Goal: Task Accomplishment & Management: Use online tool/utility

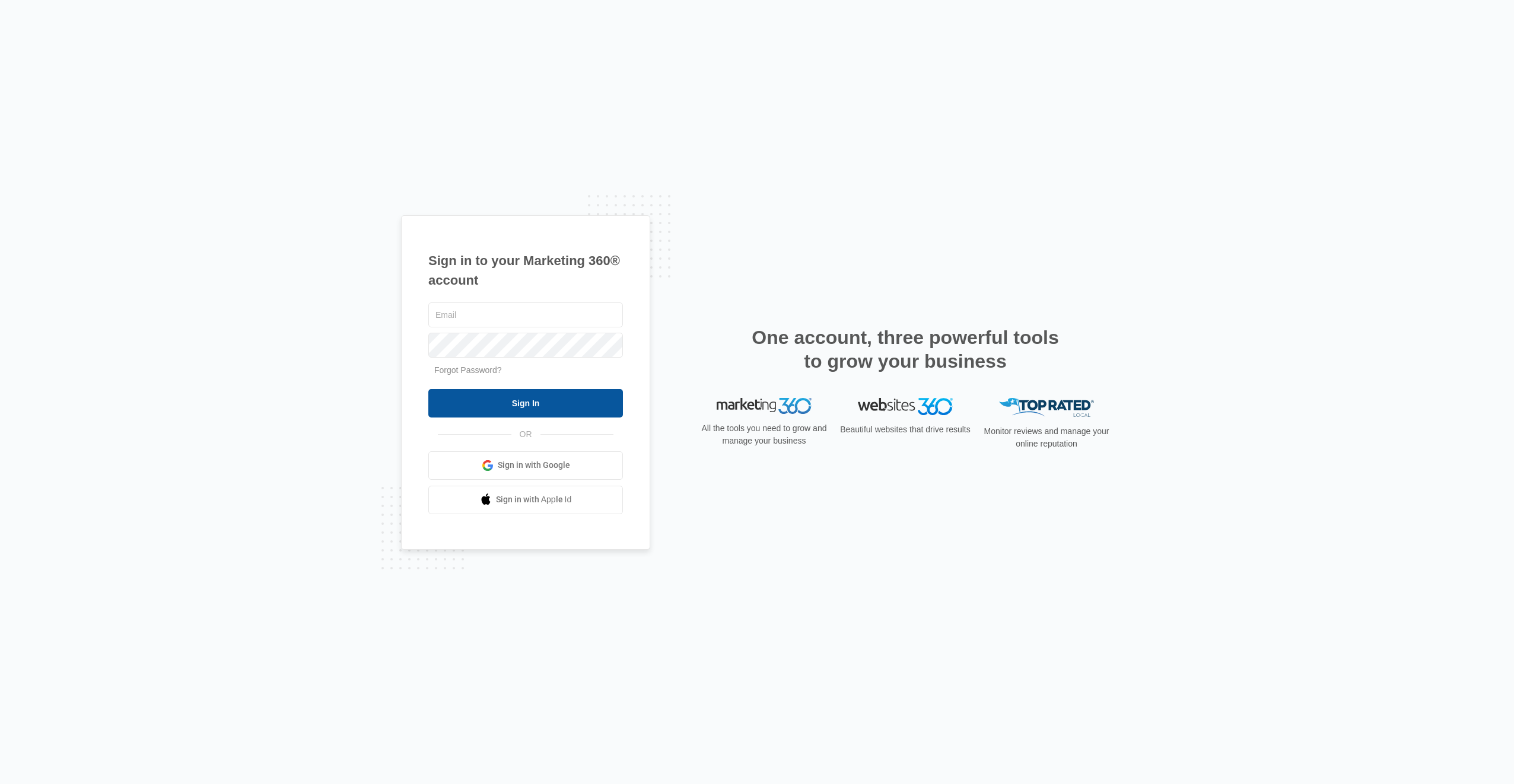
type input "[EMAIL_ADDRESS][DOMAIN_NAME]"
click at [457, 399] on input "Sign In" at bounding box center [526, 403] width 195 height 28
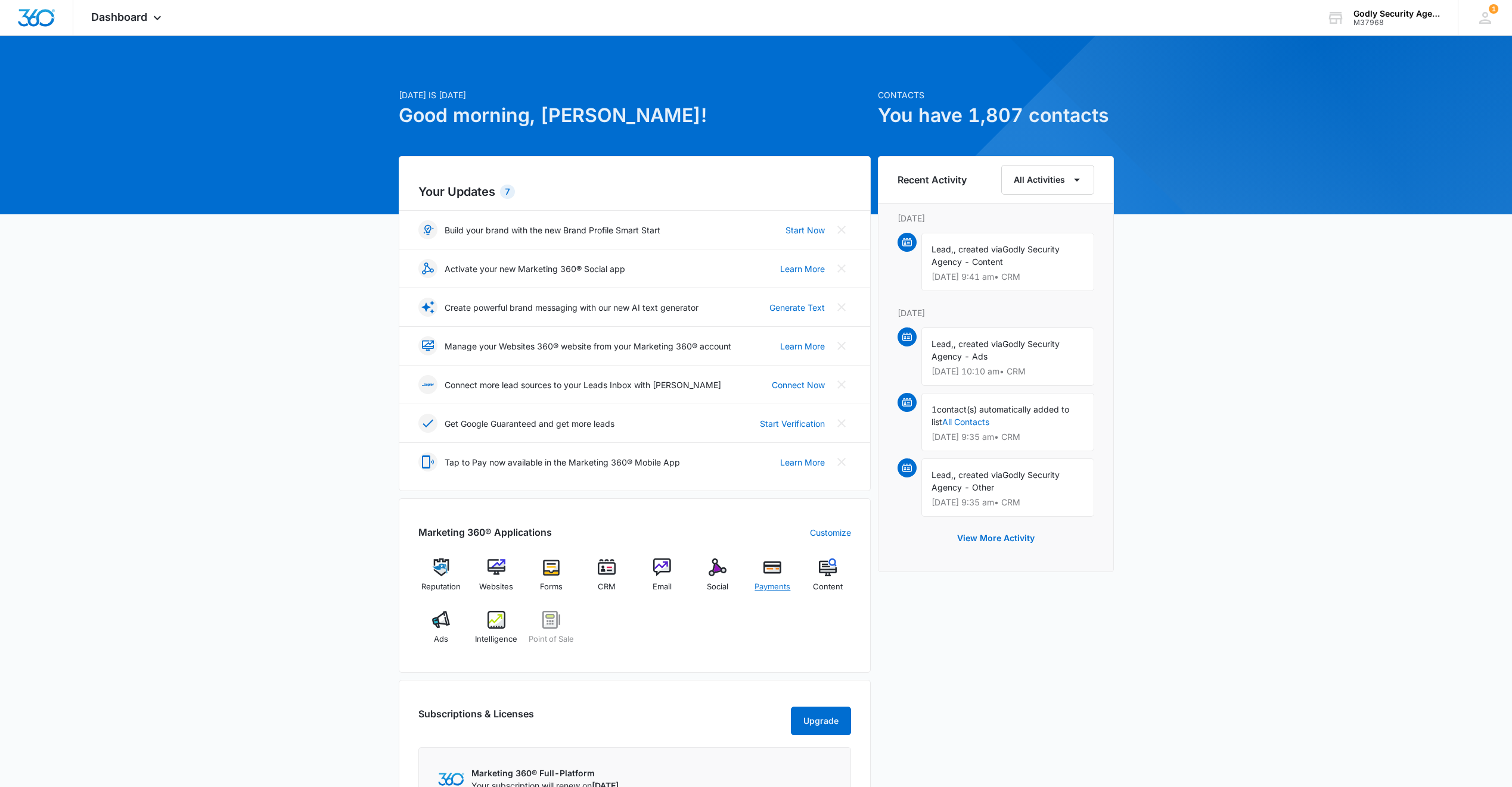
click at [774, 571] on img at bounding box center [772, 567] width 18 height 18
